Goal: Task Accomplishment & Management: Manage account settings

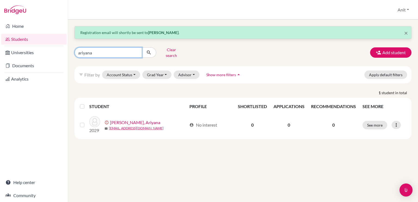
click at [135, 51] on input "ariyana" at bounding box center [109, 52] width 68 height 10
click at [101, 51] on input "Find student by name..." at bounding box center [109, 52] width 68 height 10
type input "adhiraj"
click button "submit" at bounding box center [149, 52] width 14 height 10
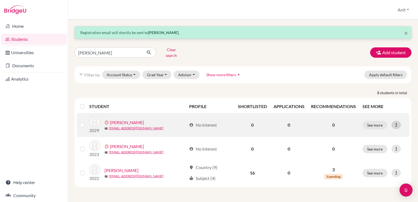
click at [398, 122] on icon at bounding box center [396, 124] width 5 height 5
click at [373, 153] on button "Resend invite email" at bounding box center [372, 153] width 49 height 9
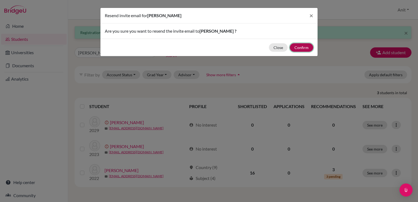
click at [303, 50] on button "Confirm" at bounding box center [301, 47] width 23 height 8
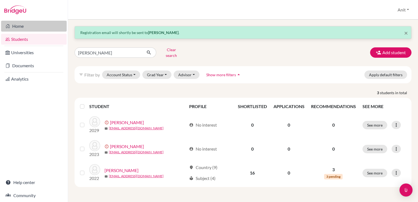
click at [35, 28] on link "Home" at bounding box center [34, 26] width 66 height 11
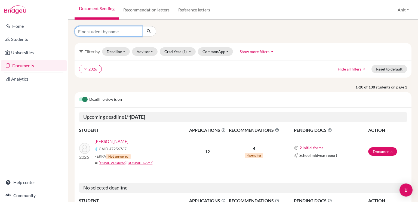
click at [101, 34] on input "Find student by name..." at bounding box center [109, 31] width 68 height 10
click at [112, 141] on link "Chaudhry, Kiruba" at bounding box center [112, 141] width 34 height 7
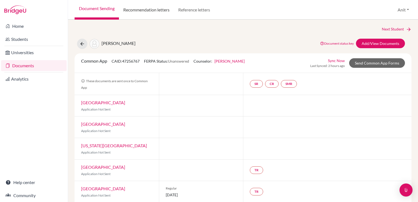
click at [138, 13] on link "Recommendation letters" at bounding box center [146, 10] width 55 height 20
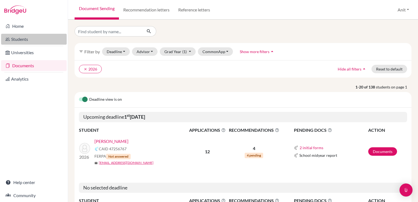
click at [23, 40] on link "Students" at bounding box center [34, 39] width 66 height 11
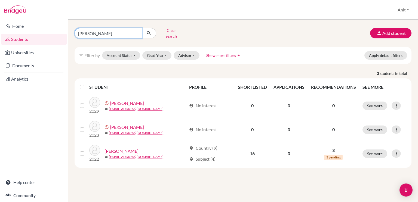
click at [136, 32] on input "[PERSON_NAME]" at bounding box center [109, 33] width 68 height 10
type input "[PERSON_NAME]"
click at [151, 34] on button "submit" at bounding box center [149, 33] width 14 height 10
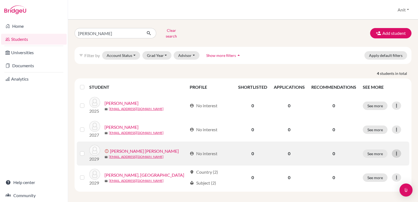
click at [397, 151] on icon at bounding box center [396, 153] width 5 height 5
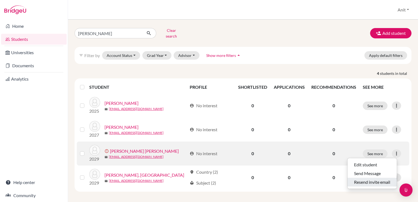
click at [363, 178] on button "Resend invite email" at bounding box center [372, 182] width 49 height 9
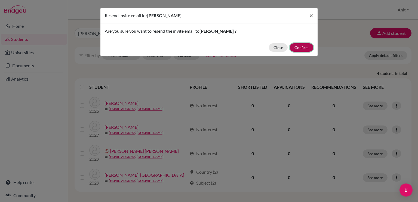
click at [305, 49] on button "Confirm" at bounding box center [301, 47] width 23 height 8
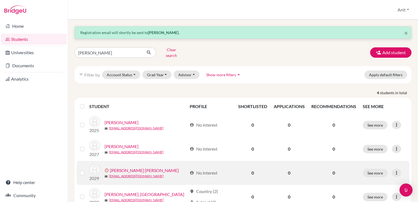
click at [117, 167] on link "[PERSON_NAME] [PERSON_NAME]" at bounding box center [144, 170] width 69 height 7
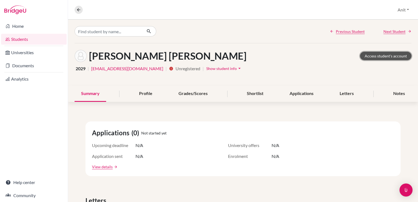
click at [374, 56] on link "Access student's account" at bounding box center [385, 56] width 51 height 8
